Goal: Task Accomplishment & Management: Manage account settings

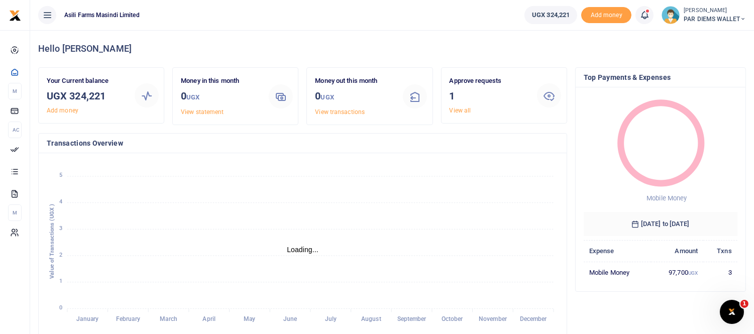
scroll to position [9, 8]
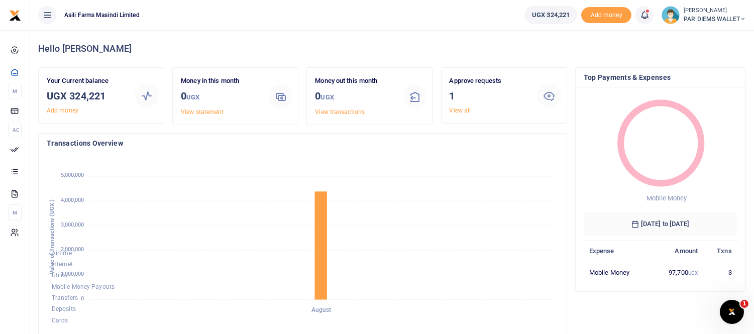
click at [640, 18] on icon at bounding box center [644, 15] width 10 height 11
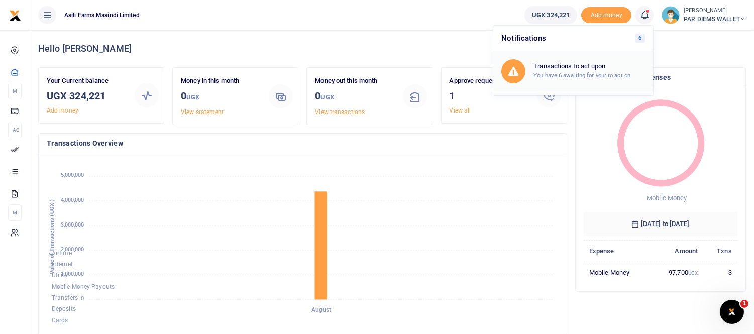
click at [566, 63] on h6 "Transactions to act upon" at bounding box center [588, 66] width 111 height 8
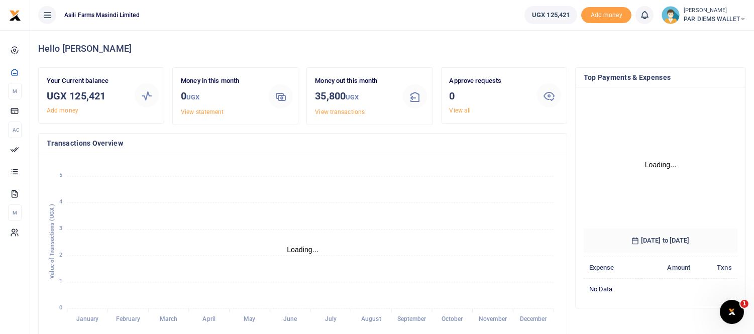
click at [641, 16] on icon at bounding box center [644, 15] width 10 height 11
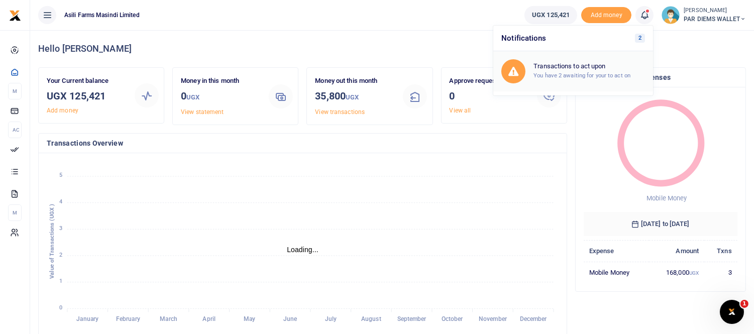
scroll to position [9, 8]
click at [566, 66] on h6 "Transactions to act upon" at bounding box center [588, 66] width 111 height 8
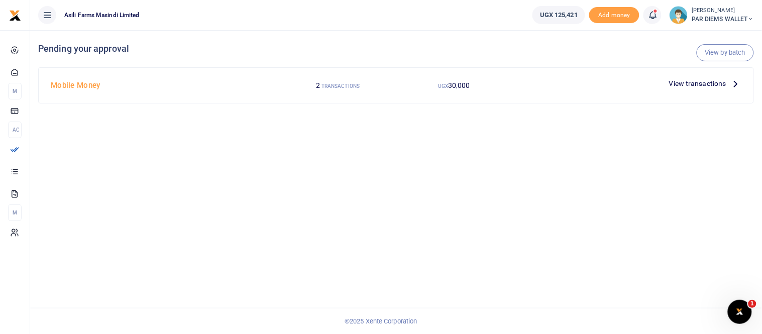
click at [716, 86] on span "View transactions" at bounding box center [697, 83] width 57 height 11
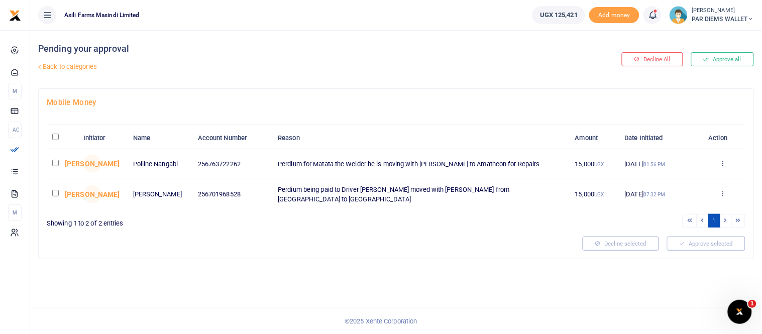
click at [57, 165] on input "checkbox" at bounding box center [55, 163] width 7 height 7
checkbox input "true"
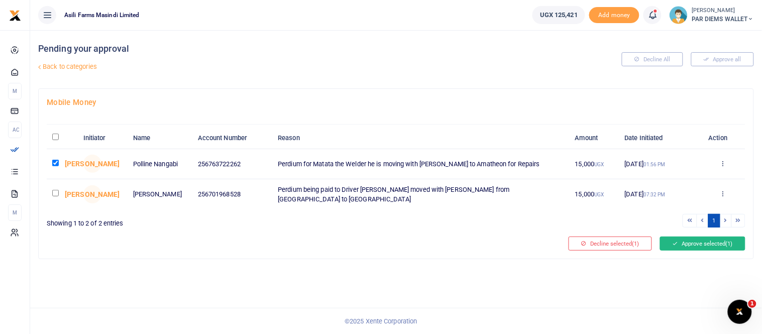
click at [706, 242] on button "Approve selected (1)" at bounding box center [702, 244] width 85 height 14
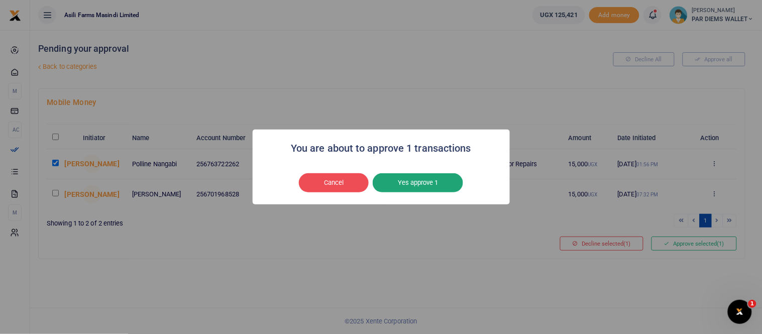
click at [402, 178] on button "Yes approve 1" at bounding box center [418, 182] width 90 height 19
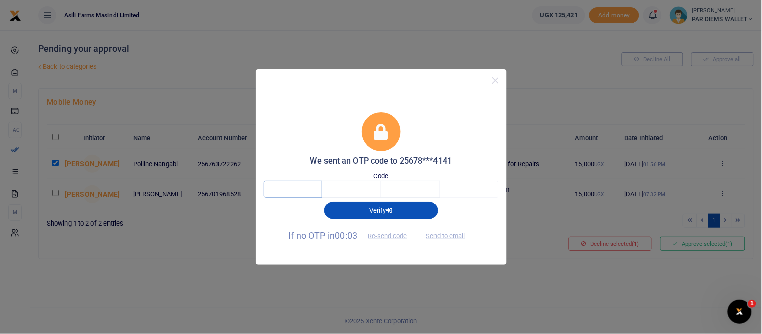
click at [285, 190] on input "text" at bounding box center [293, 189] width 59 height 17
type input "1"
type input "9"
type input "2"
